Goal: Transaction & Acquisition: Purchase product/service

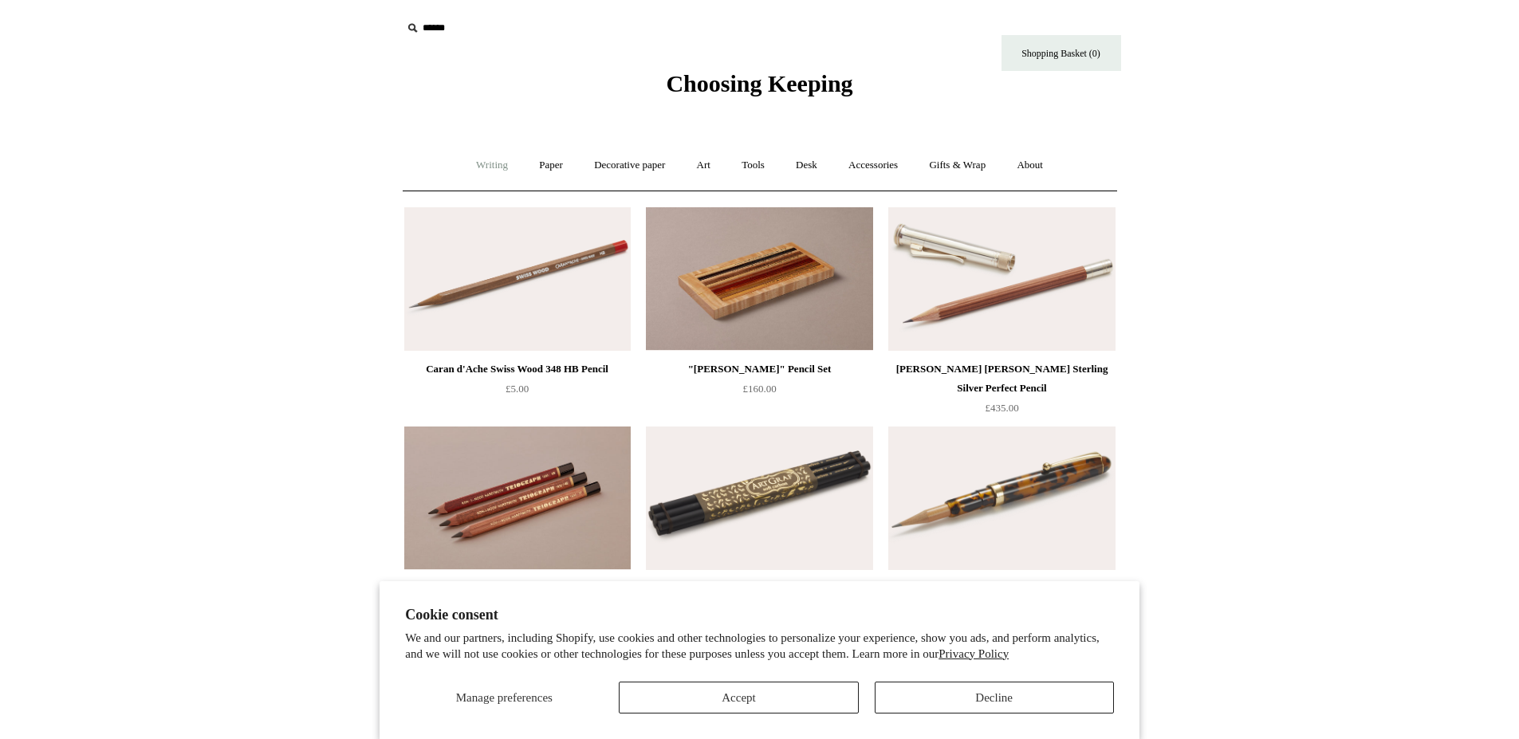
click at [475, 167] on link "Writing +" at bounding box center [492, 165] width 61 height 42
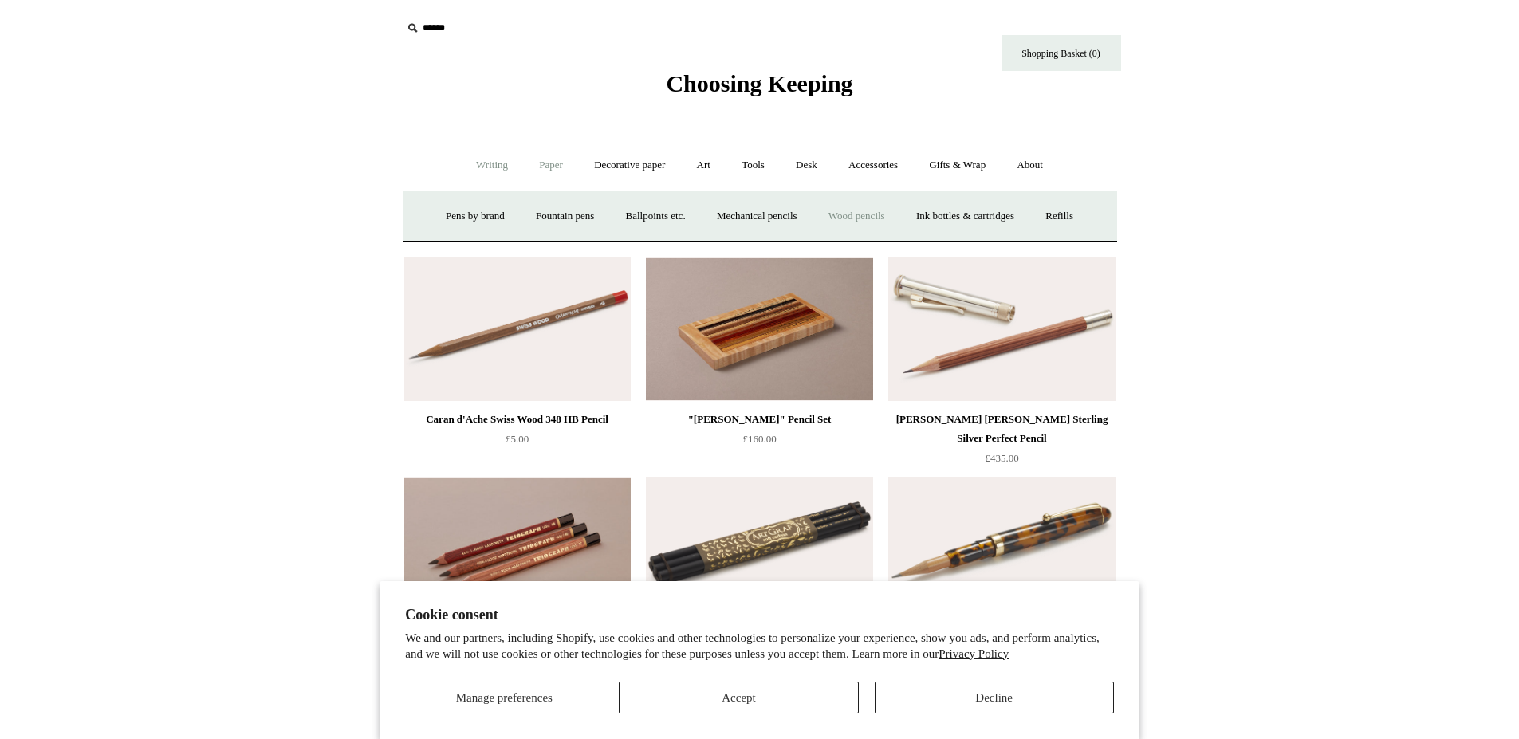
click at [541, 167] on link "Paper +" at bounding box center [551, 165] width 53 height 42
click at [827, 213] on link "Greeting cards +" at bounding box center [824, 216] width 89 height 42
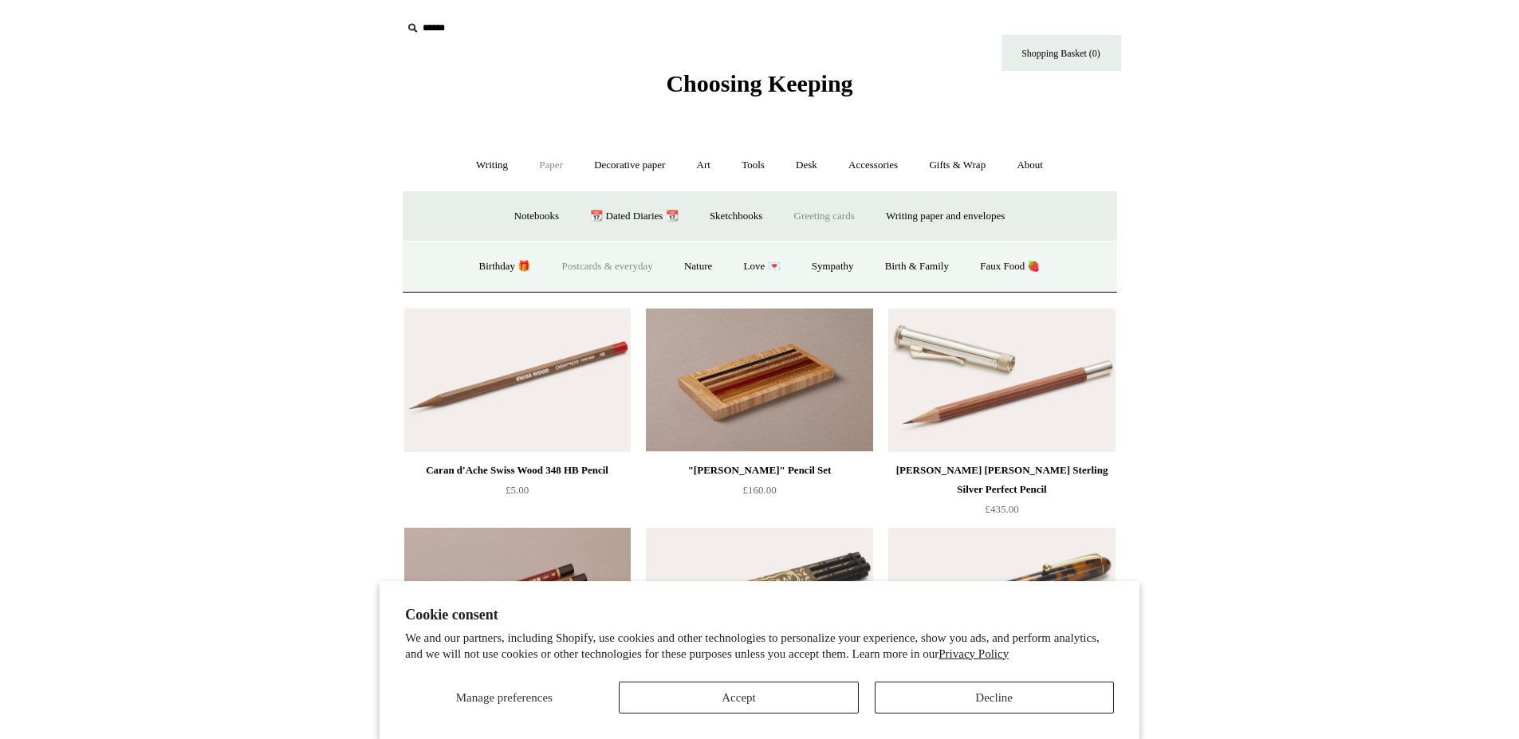
click at [565, 264] on link "Postcards & everyday" at bounding box center [608, 267] width 120 height 42
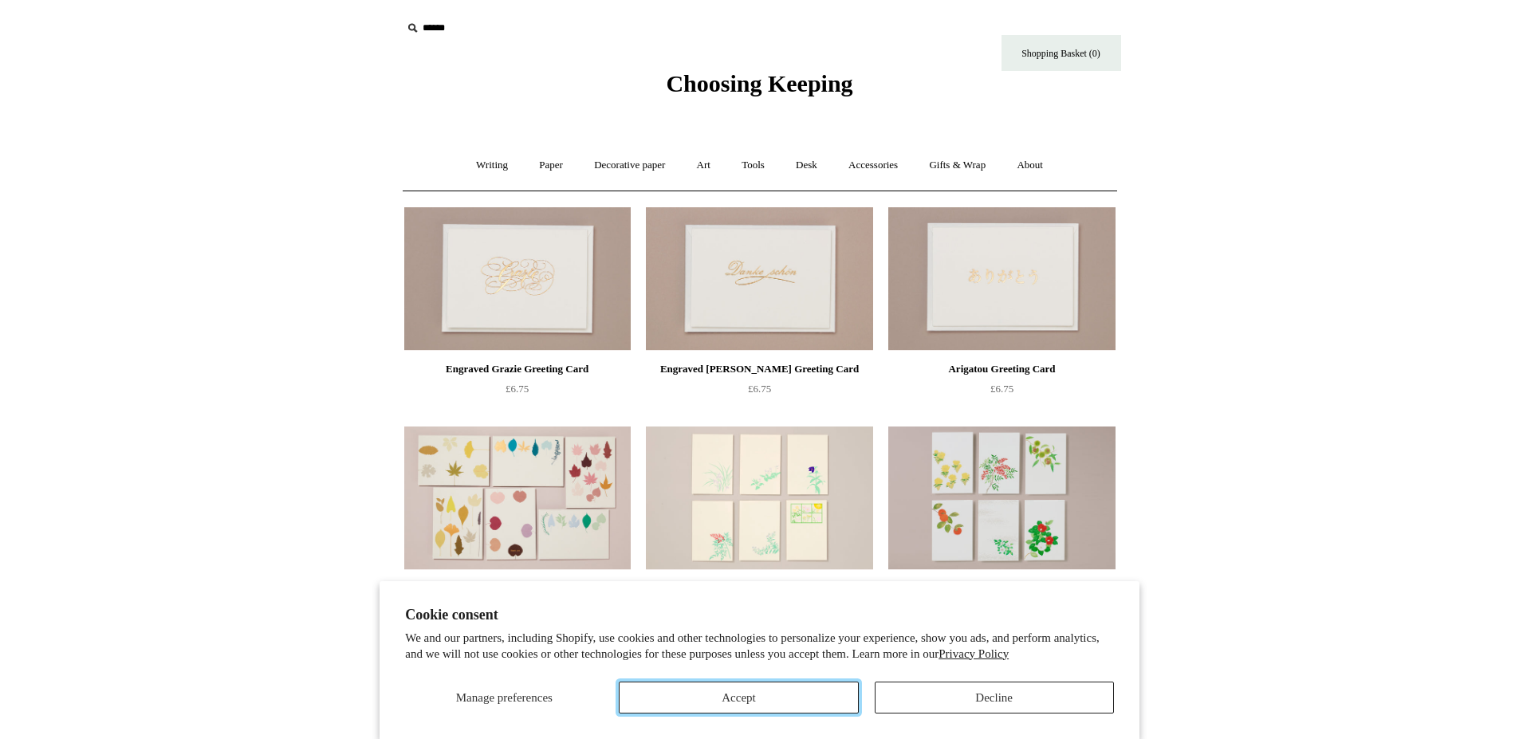
click at [794, 693] on button "Accept" at bounding box center [738, 698] width 239 height 32
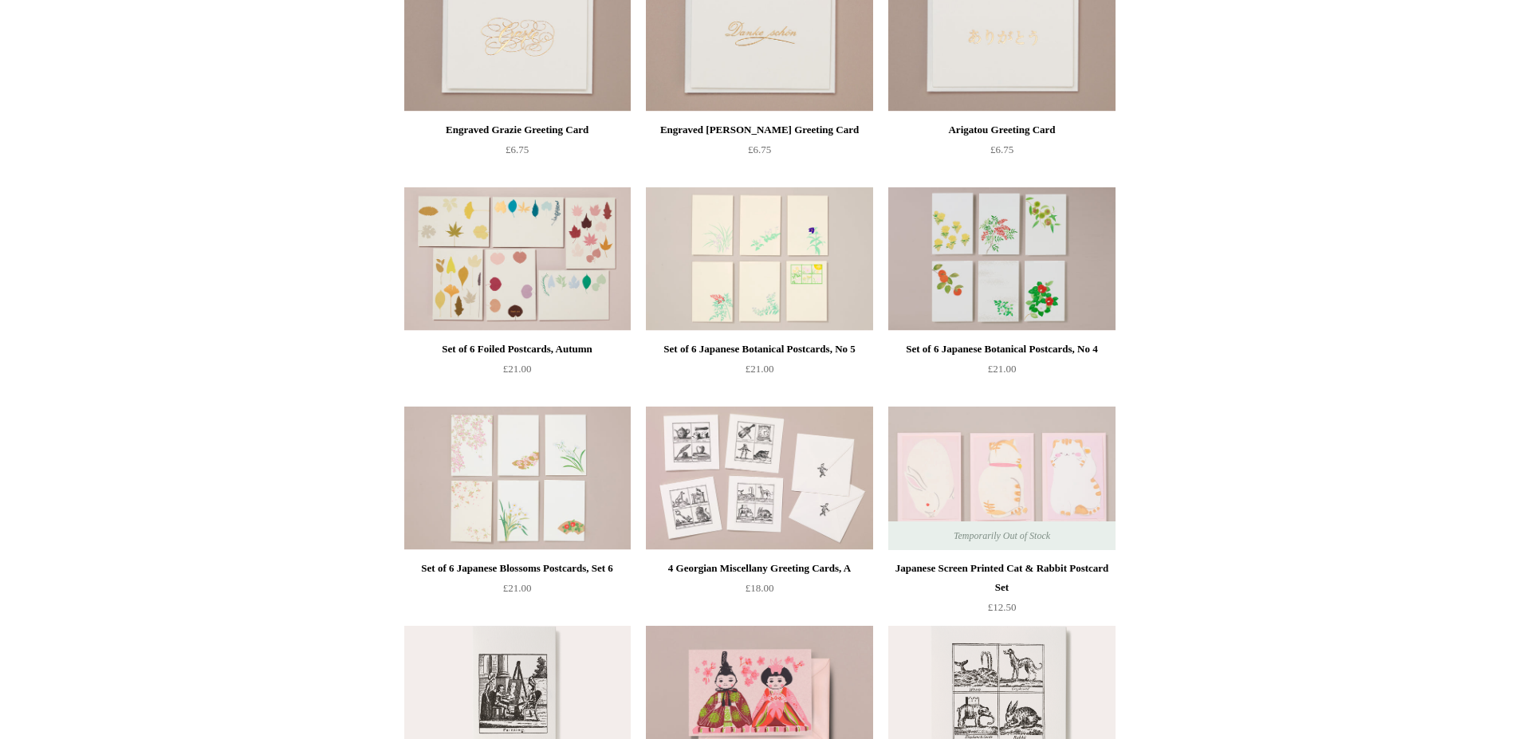
scroll to position [80, 0]
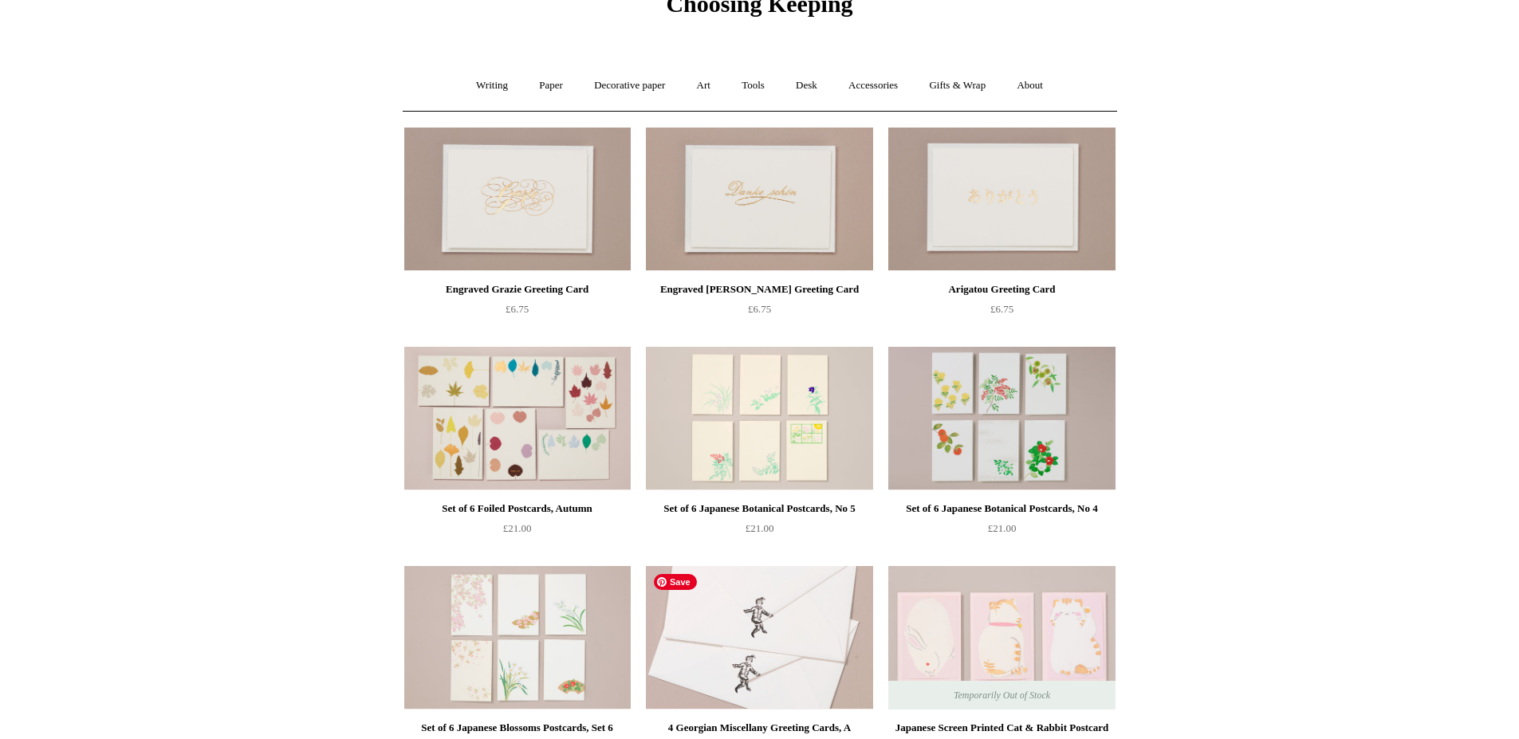
click at [826, 629] on img at bounding box center [759, 638] width 226 height 144
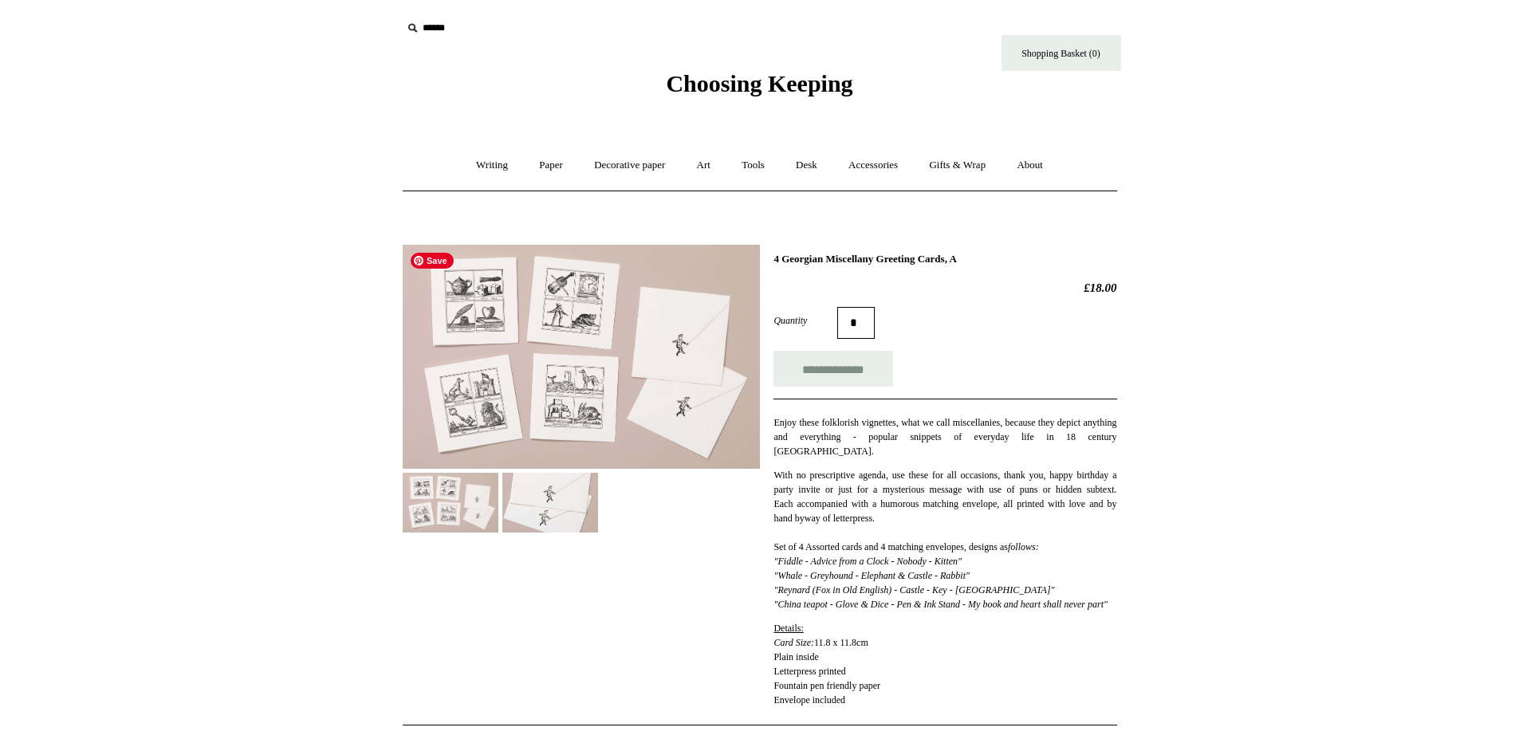
click at [594, 360] on img at bounding box center [581, 357] width 357 height 224
